Goal: Information Seeking & Learning: Learn about a topic

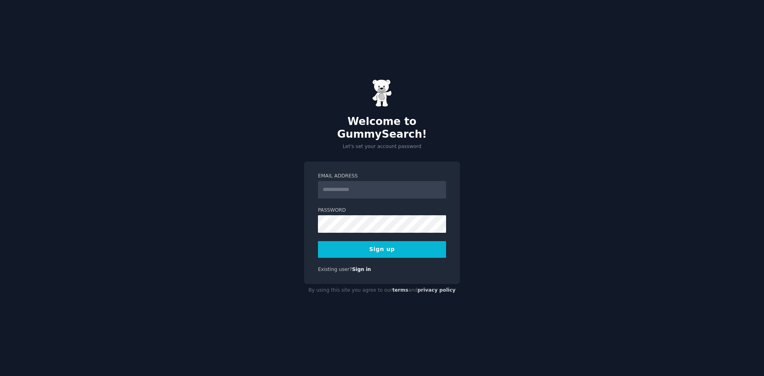
click at [373, 181] on input "Email Address" at bounding box center [382, 190] width 128 height 18
type input "**********"
click at [365, 241] on button "Sign up" at bounding box center [382, 249] width 128 height 17
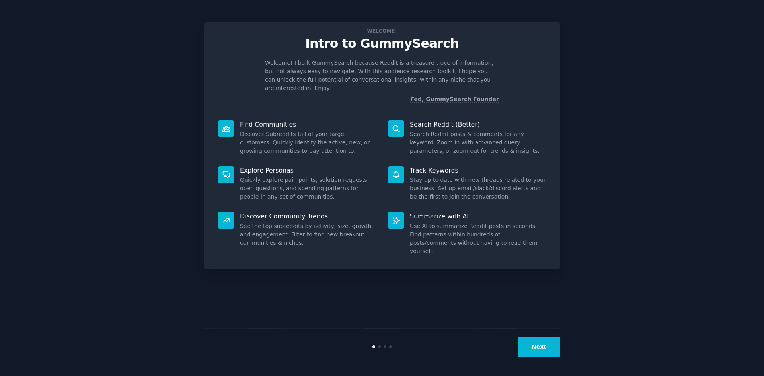
click at [648, 140] on div "Welcome! Intro to GummySearch Welcome! I built GummySearch because Reddit is a …" at bounding box center [382, 188] width 742 height 354
click at [534, 346] on button "Next" at bounding box center [539, 347] width 43 height 20
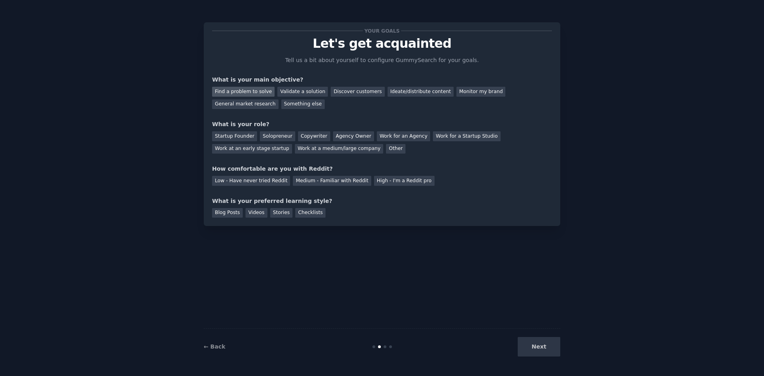
click at [250, 92] on div "Find a problem to solve" at bounding box center [243, 92] width 62 height 10
click at [235, 133] on div "Startup Founder" at bounding box center [234, 136] width 45 height 10
click at [235, 137] on div "Startup Founder" at bounding box center [234, 136] width 45 height 10
click at [278, 135] on div "Solopreneur" at bounding box center [277, 136] width 35 height 10
click at [315, 185] on div "Medium - Familiar with Reddit" at bounding box center [332, 181] width 78 height 10
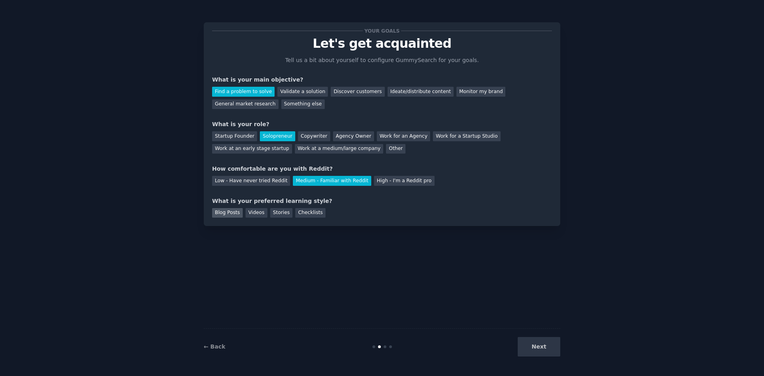
click at [230, 212] on div "Blog Posts" at bounding box center [227, 213] width 31 height 10
click at [537, 348] on button "Next" at bounding box center [539, 347] width 43 height 20
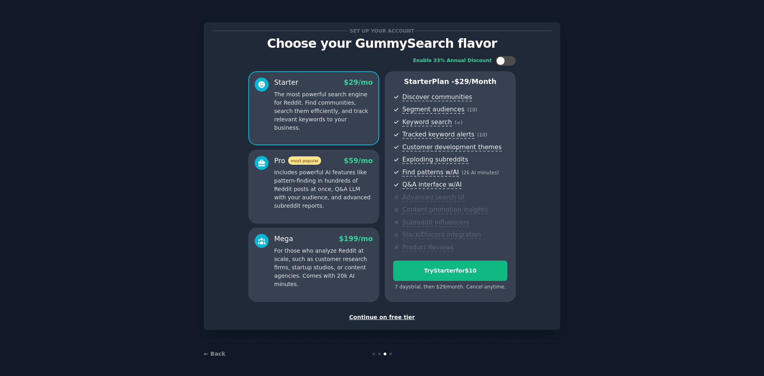
click at [383, 318] on div "Continue on free tier" at bounding box center [382, 317] width 340 height 8
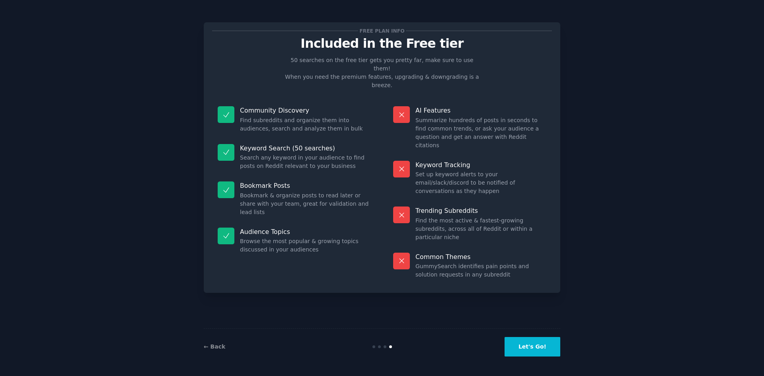
click at [529, 350] on button "Let's Go!" at bounding box center [533, 347] width 56 height 20
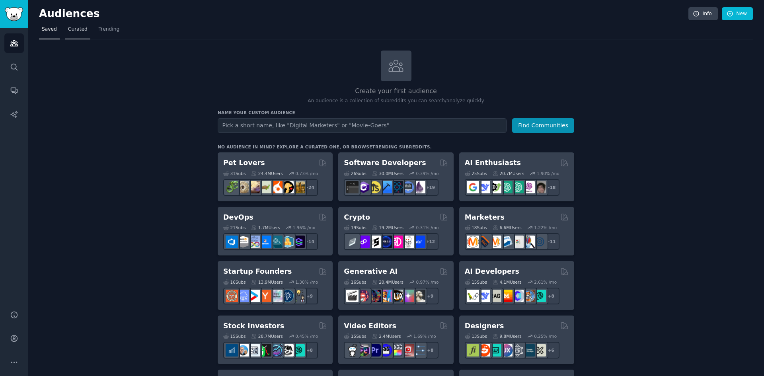
click at [77, 34] on link "Curated" at bounding box center [77, 31] width 25 height 16
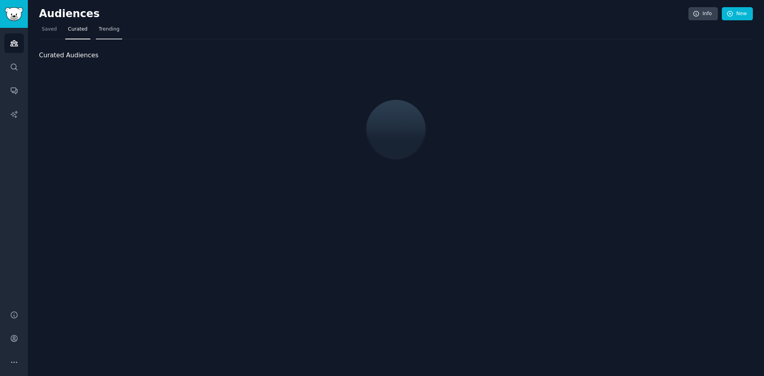
click at [96, 33] on link "Trending" at bounding box center [109, 31] width 26 height 16
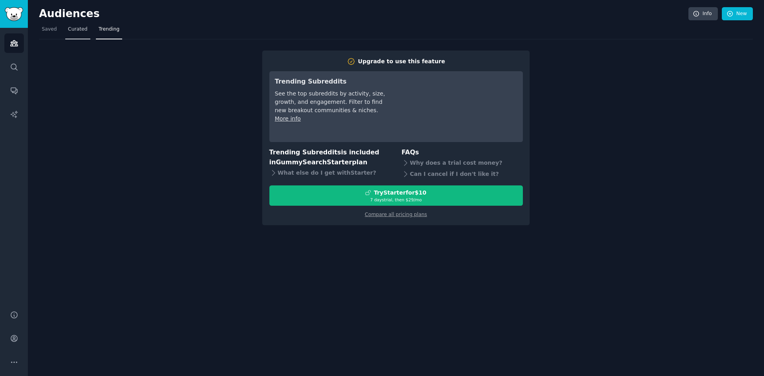
click at [70, 31] on span "Curated" at bounding box center [78, 29] width 20 height 7
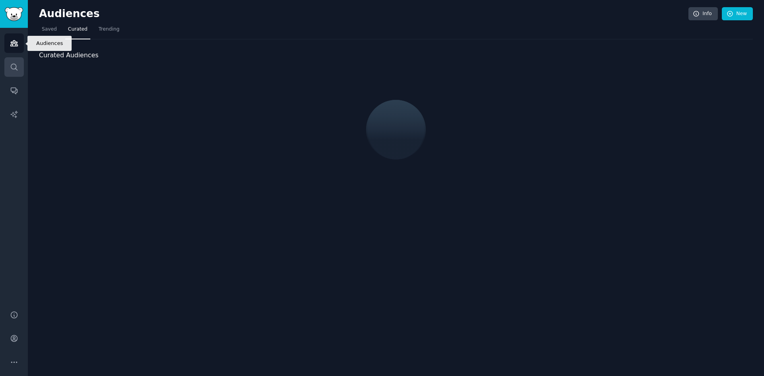
click at [16, 67] on icon "Sidebar" at bounding box center [14, 67] width 6 height 6
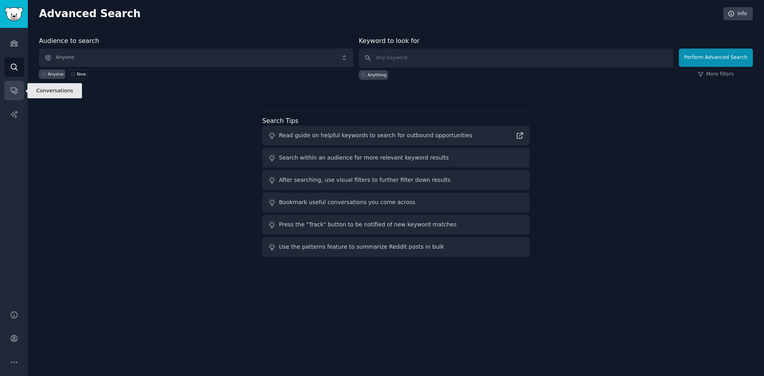
click at [8, 92] on link "Conversations" at bounding box center [14, 91] width 20 height 20
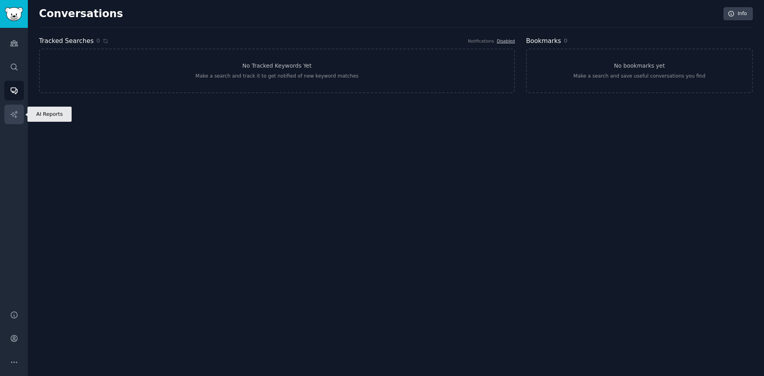
click at [9, 111] on link "AI Reports" at bounding box center [14, 115] width 20 height 20
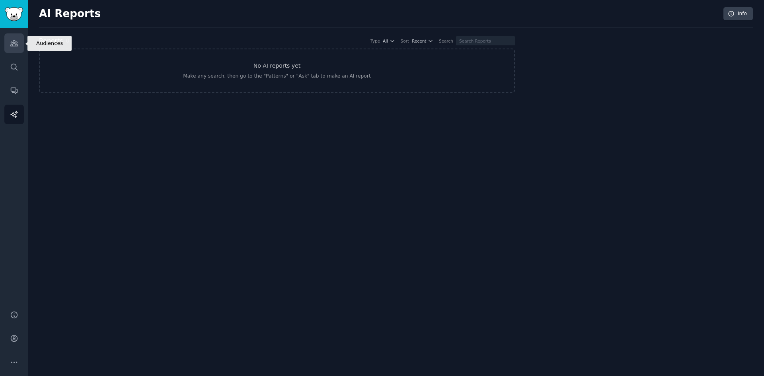
click at [16, 45] on icon "Sidebar" at bounding box center [14, 43] width 8 height 8
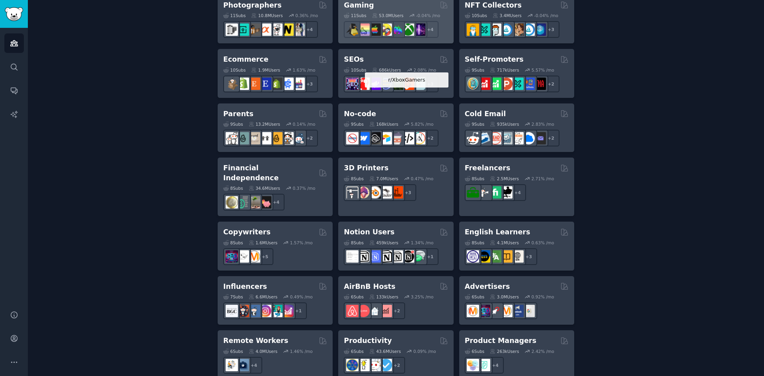
scroll to position [438, 0]
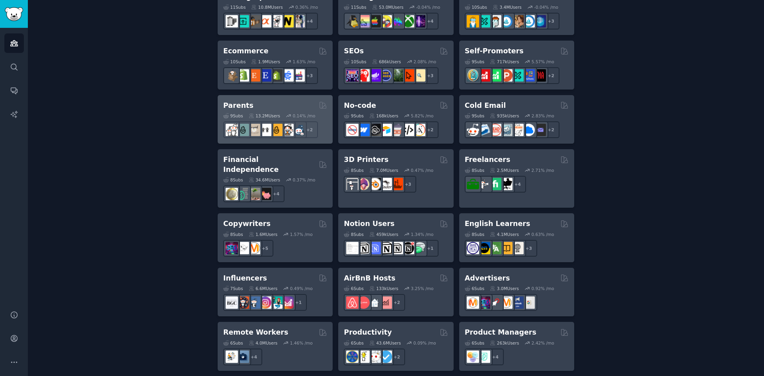
click at [305, 104] on div "Parents" at bounding box center [275, 106] width 104 height 10
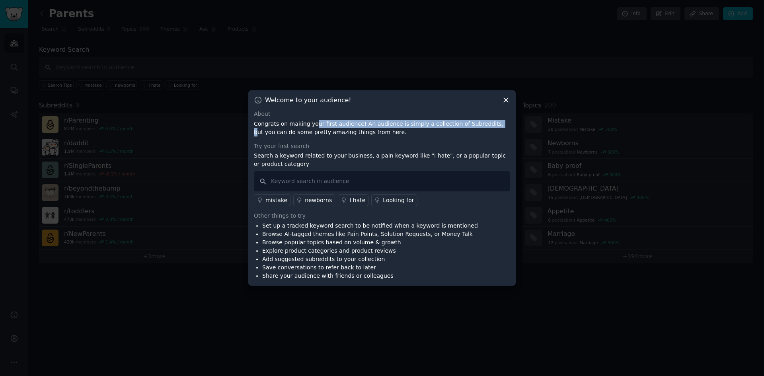
drag, startPoint x: 312, startPoint y: 126, endPoint x: 478, endPoint y: 126, distance: 166.0
click at [478, 126] on p "Congrats on making your first audience! An audience is simply a collection of S…" at bounding box center [382, 128] width 256 height 17
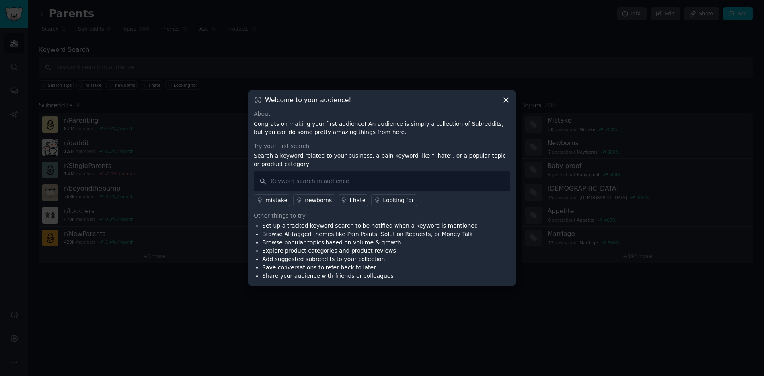
click at [325, 129] on p "Congrats on making your first audience! An audience is simply a collection of S…" at bounding box center [382, 128] width 256 height 17
drag, startPoint x: 293, startPoint y: 157, endPoint x: 378, endPoint y: 155, distance: 84.8
click at [378, 155] on p "Search a keyword related to your business, a pain keyword like "I hate", or a p…" at bounding box center [382, 160] width 256 height 17
click at [394, 155] on p "Search a keyword related to your business, a pain keyword like "I hate", or a p…" at bounding box center [382, 160] width 256 height 17
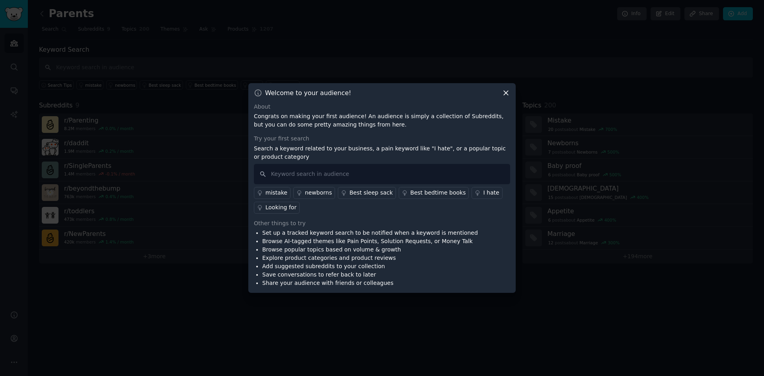
click at [472, 190] on link "I hate" at bounding box center [487, 193] width 31 height 12
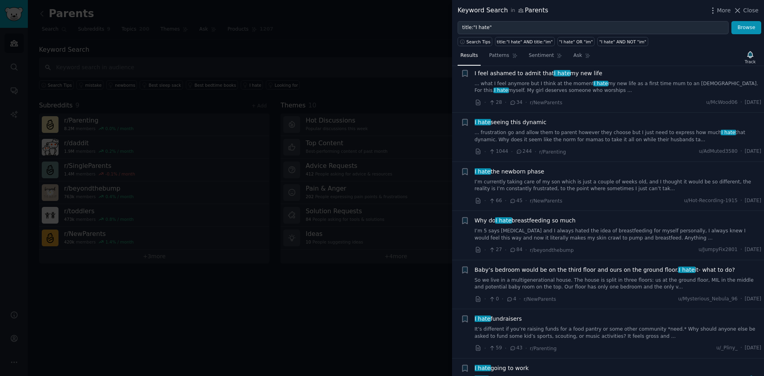
scroll to position [1274, 0]
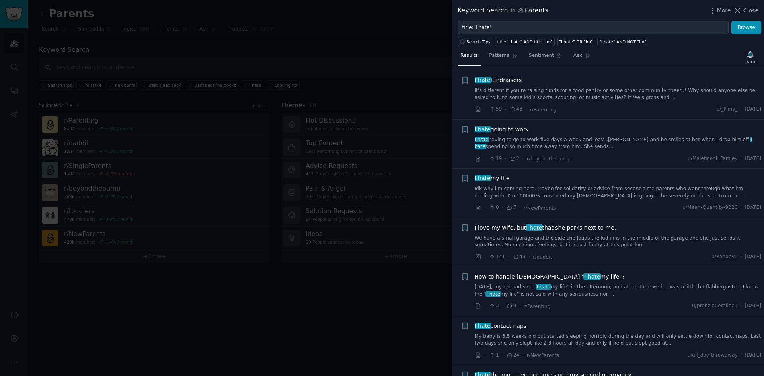
click at [367, 28] on div at bounding box center [382, 188] width 764 height 376
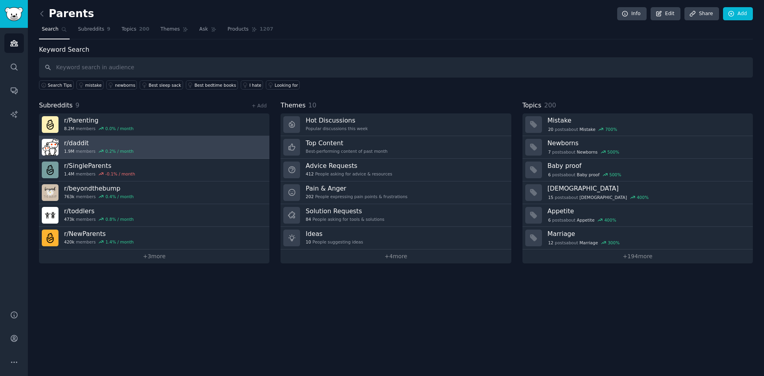
click at [70, 139] on h3 "r/ daddit" at bounding box center [99, 143] width 70 height 8
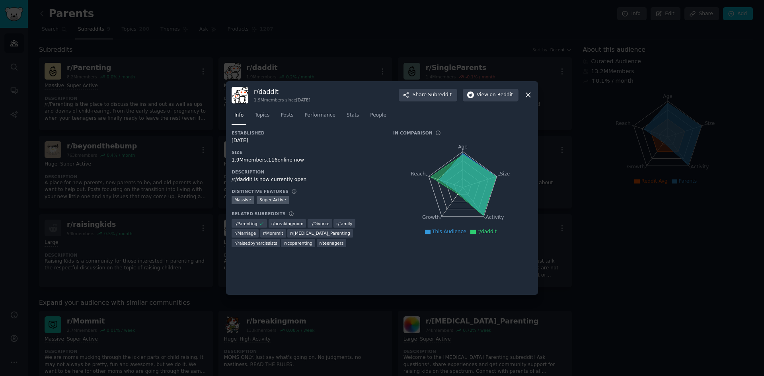
click at [529, 95] on icon at bounding box center [528, 95] width 8 height 8
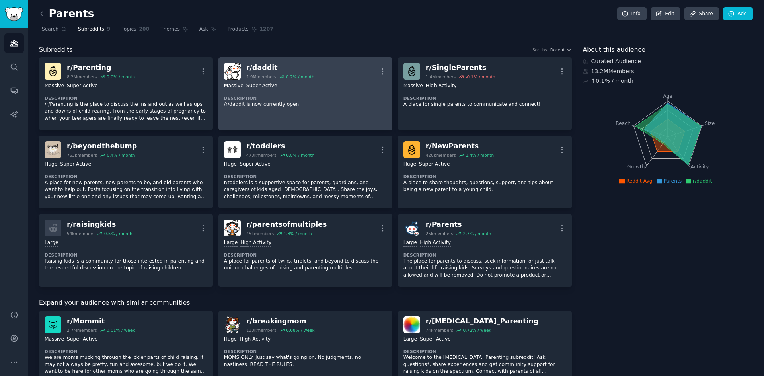
click at [260, 67] on div "r/ daddit" at bounding box center [280, 68] width 68 height 10
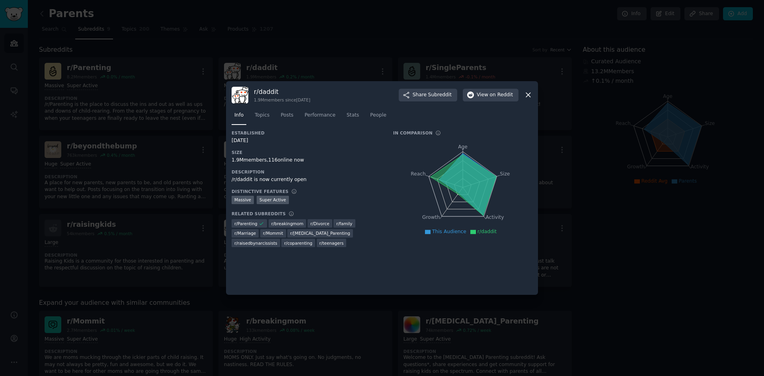
click at [266, 91] on h3 "r/ daddit" at bounding box center [282, 92] width 57 height 8
click at [268, 92] on h3 "r/ daddit" at bounding box center [282, 92] width 57 height 8
click at [494, 96] on span "on Reddit" at bounding box center [501, 95] width 23 height 7
click at [527, 96] on icon at bounding box center [528, 95] width 8 height 8
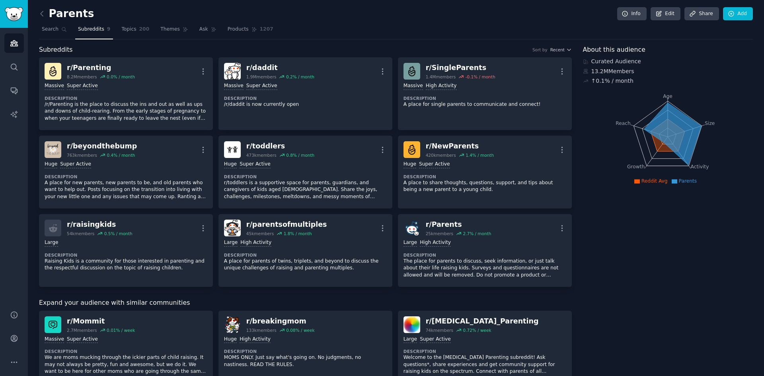
click at [46, 15] on link at bounding box center [44, 14] width 10 height 13
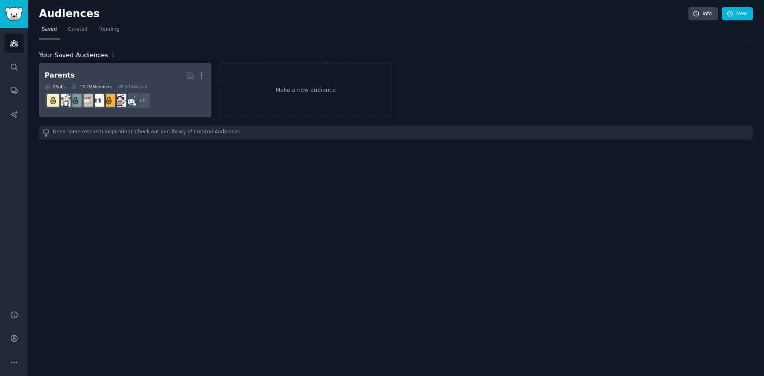
click at [207, 74] on link "Parents More 9 Sub s 13.2M Members 0.14 % /mo + 1" at bounding box center [125, 90] width 172 height 55
click at [202, 75] on icon "button" at bounding box center [201, 75] width 8 height 8
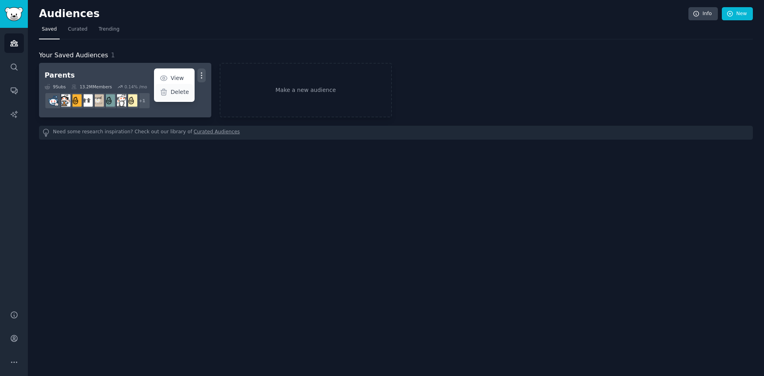
click at [187, 90] on p "Delete" at bounding box center [180, 92] width 18 height 8
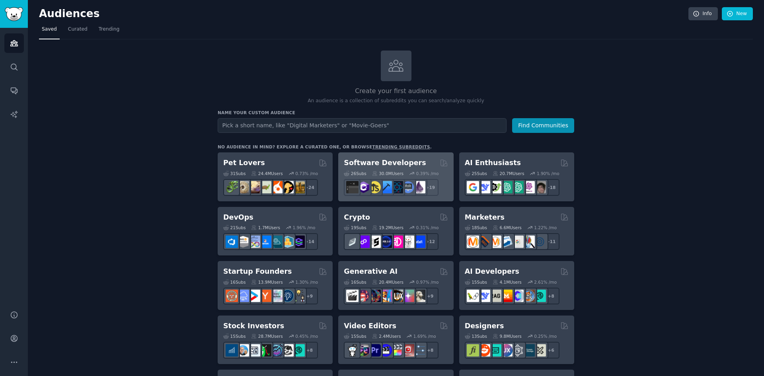
click at [398, 162] on h2 "Software Developers" at bounding box center [385, 163] width 82 height 10
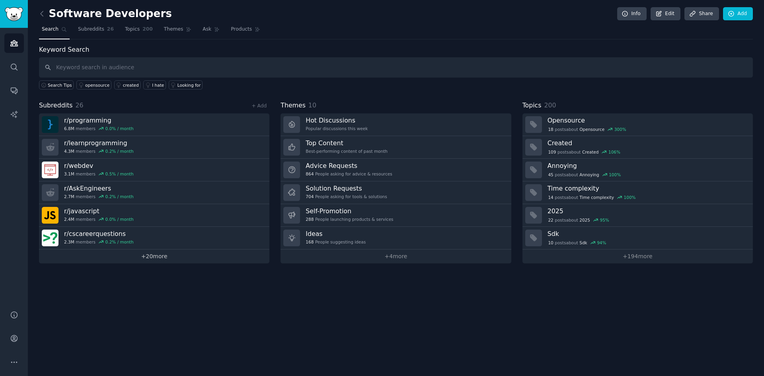
click at [152, 257] on link "+ 20 more" at bounding box center [154, 257] width 230 height 14
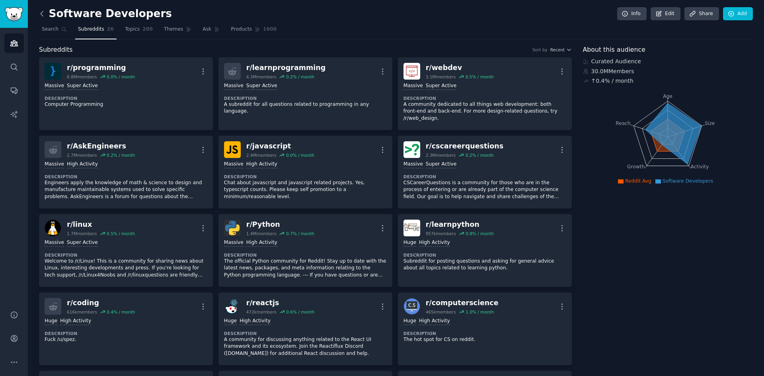
click at [42, 17] on icon at bounding box center [42, 14] width 8 height 8
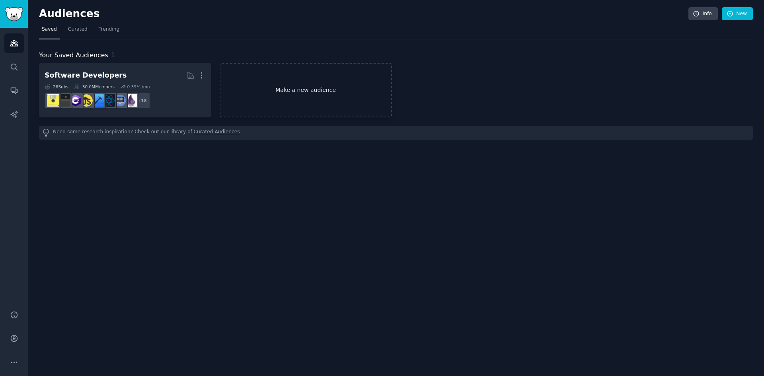
click at [295, 97] on link "Make a new audience" at bounding box center [306, 90] width 172 height 55
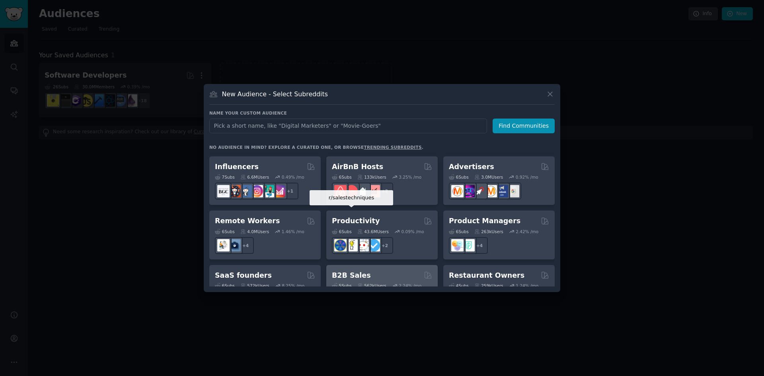
scroll to position [542, 0]
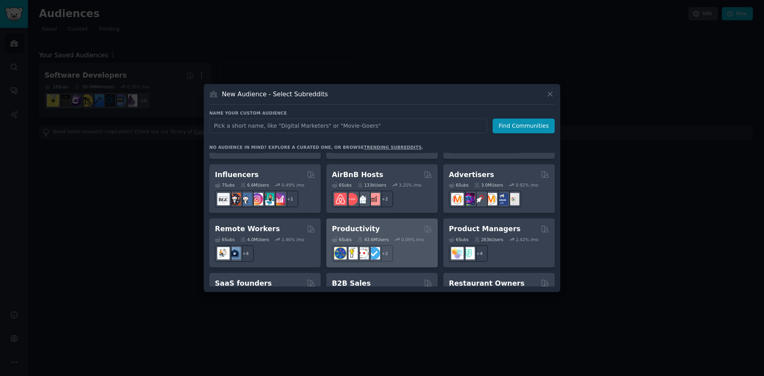
click at [391, 224] on div "Productivity" at bounding box center [382, 229] width 100 height 10
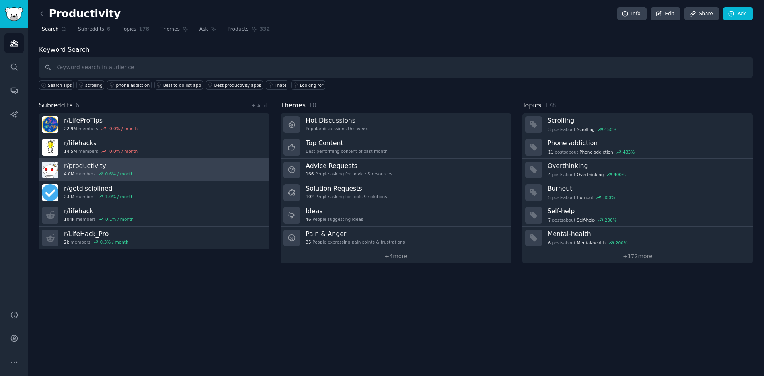
click at [136, 163] on link "r/ productivity 4.0M members 0.6 % / month" at bounding box center [154, 170] width 230 height 23
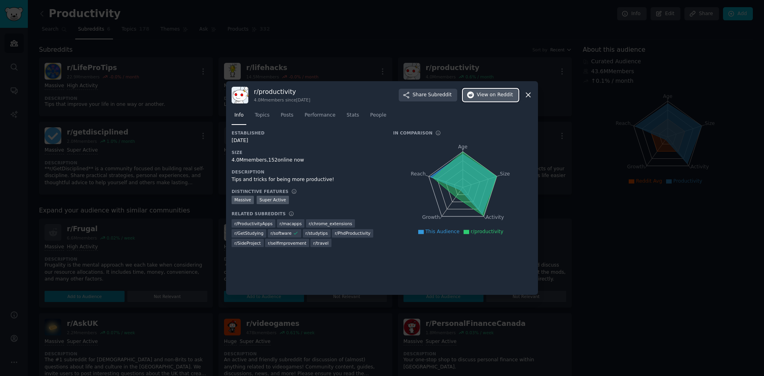
click at [478, 94] on button "View on Reddit" at bounding box center [491, 95] width 56 height 13
click at [248, 117] on nav "Info Topics Posts Performance Stats People" at bounding box center [382, 117] width 301 height 16
click at [257, 116] on span "Topics" at bounding box center [262, 115] width 15 height 7
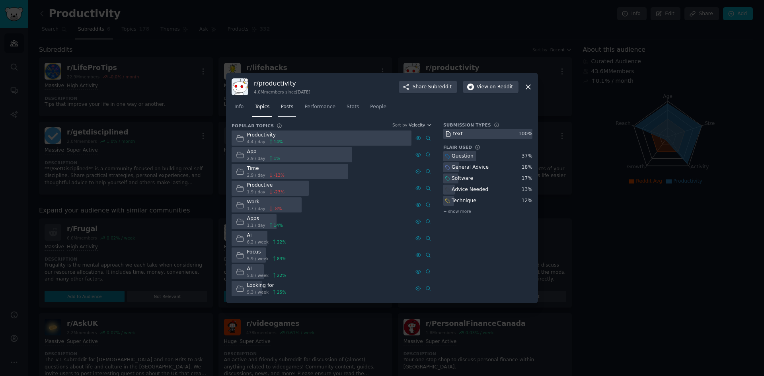
click at [281, 107] on span "Posts" at bounding box center [287, 106] width 13 height 7
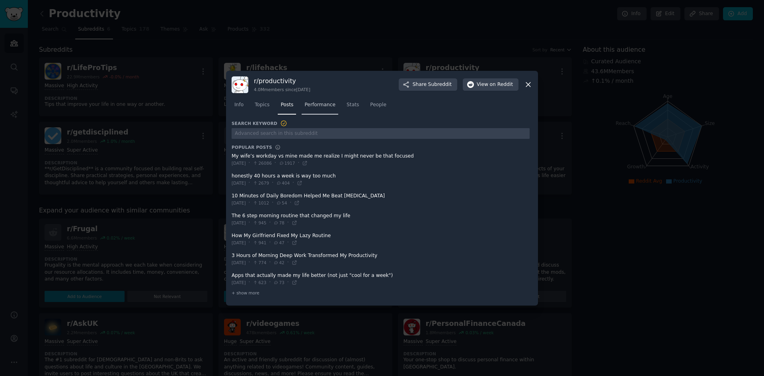
click at [312, 110] on link "Performance" at bounding box center [320, 107] width 37 height 16
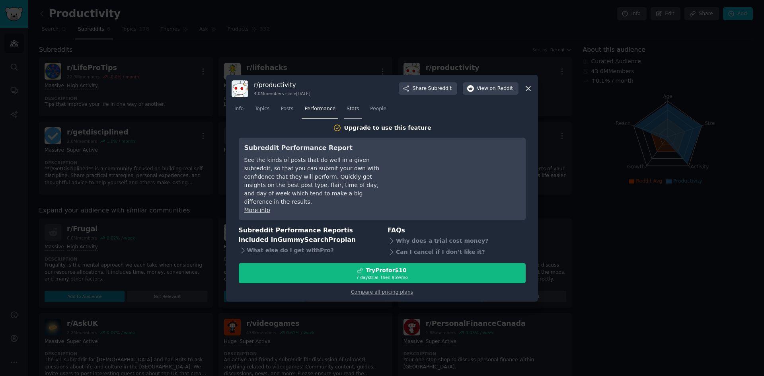
click at [344, 119] on link "Stats" at bounding box center [353, 111] width 18 height 16
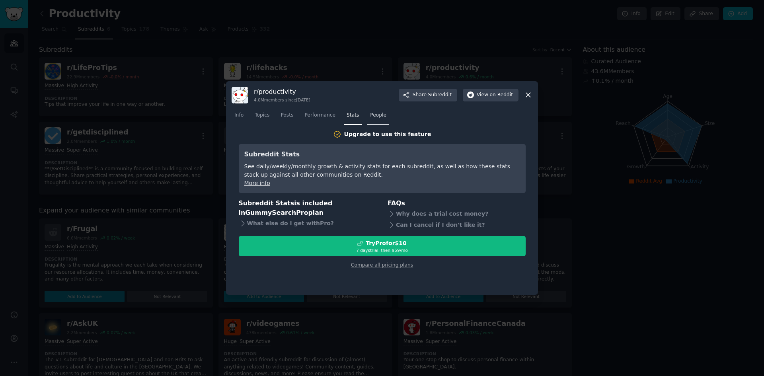
click at [370, 117] on span "People" at bounding box center [378, 115] width 16 height 7
